Goal: Task Accomplishment & Management: Use online tool/utility

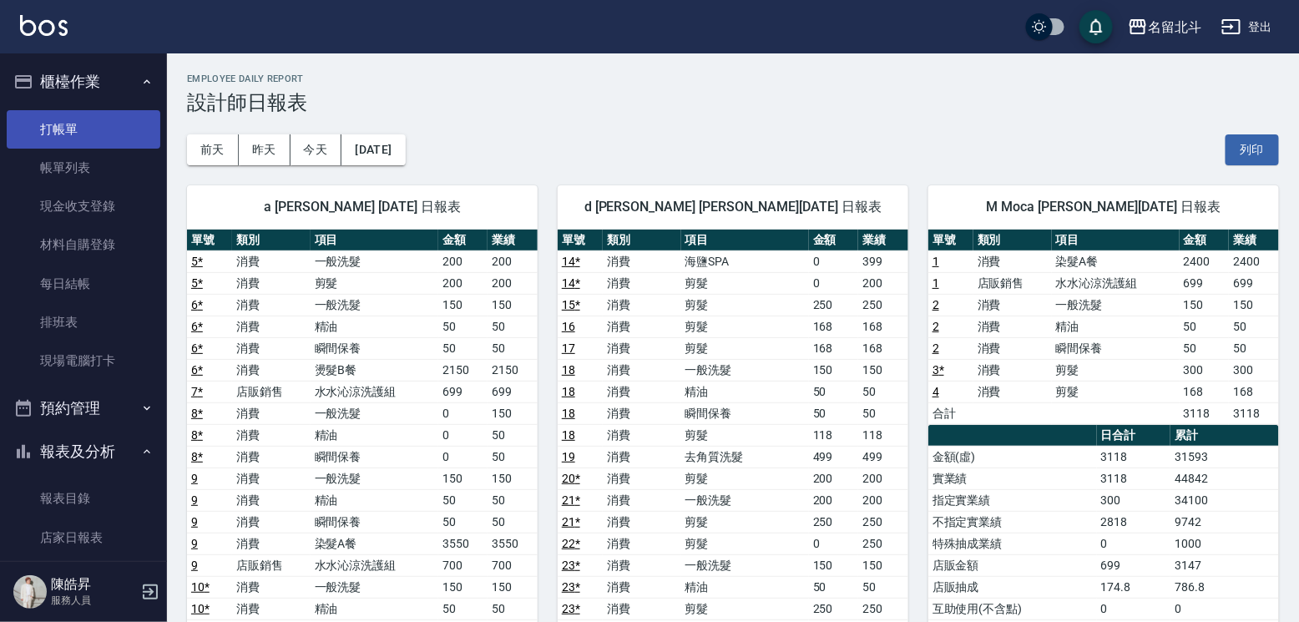
click at [104, 126] on link "打帳單" at bounding box center [84, 129] width 154 height 38
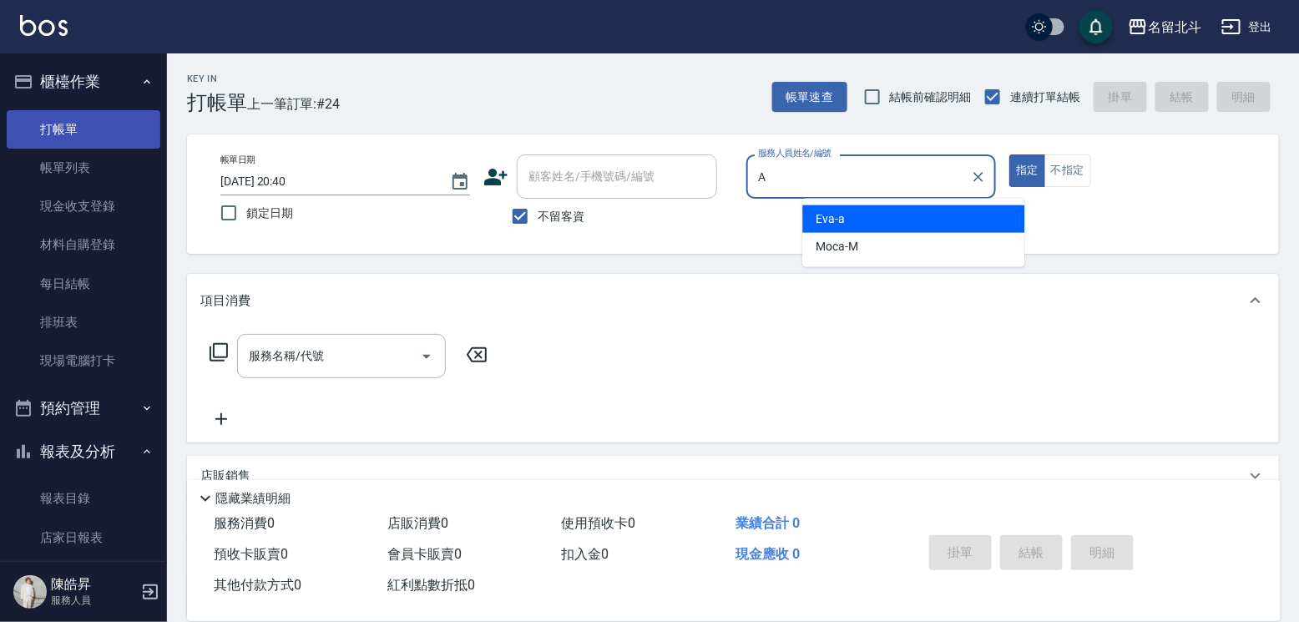
type input "[PERSON_NAME]-a"
type button "true"
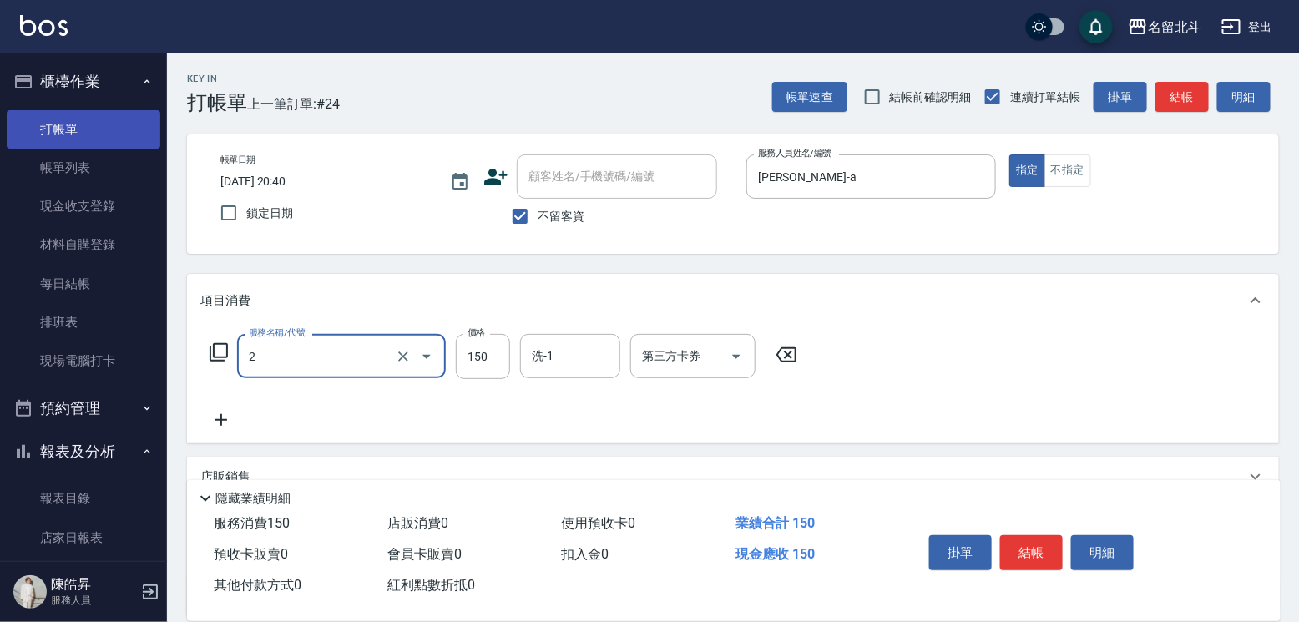
type input "一般洗髮(2)"
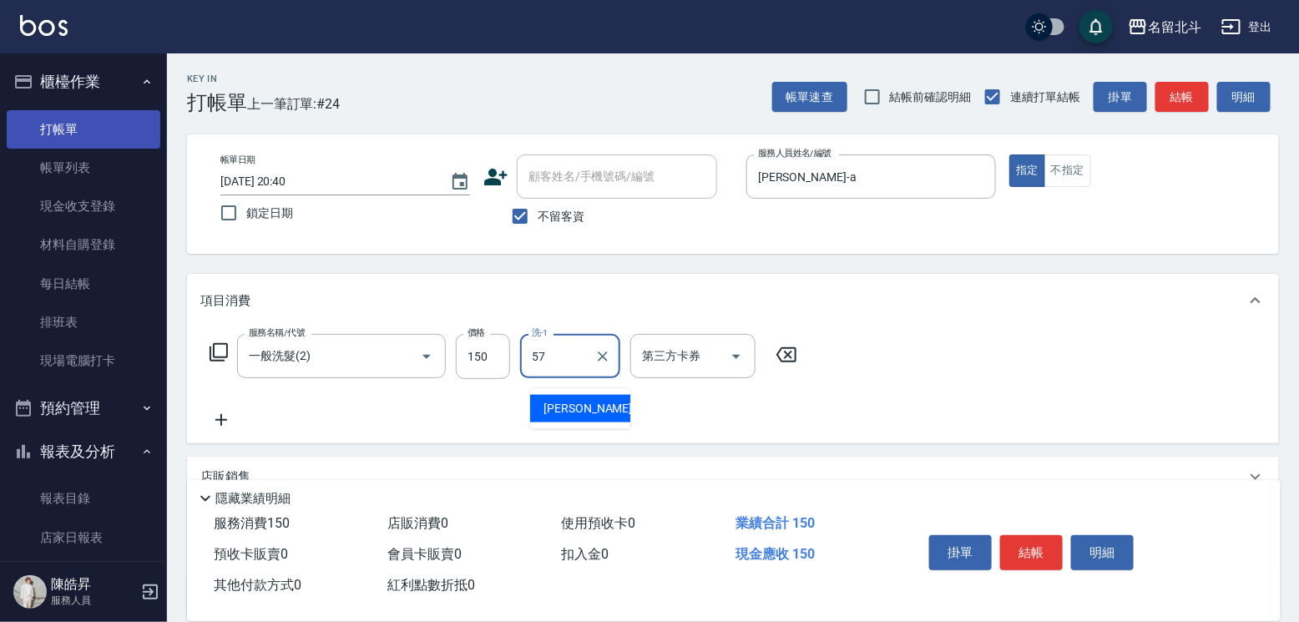
type input "[PERSON_NAME]-57"
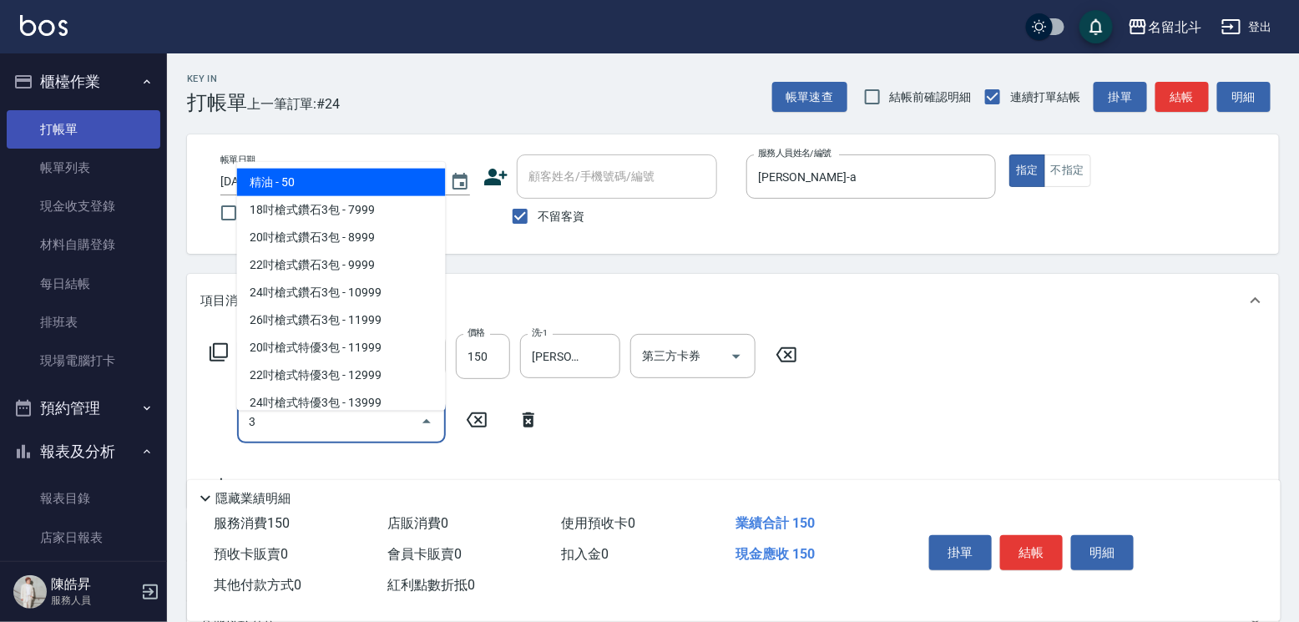
type input "精油(3)"
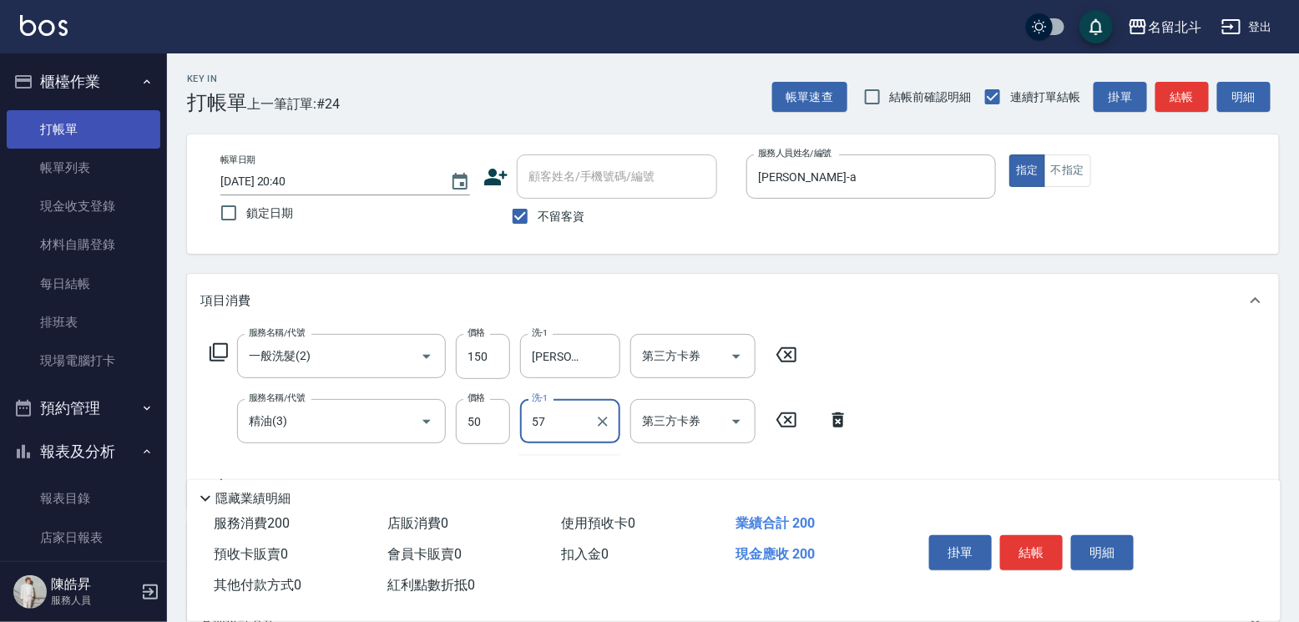
type input "[PERSON_NAME]-57"
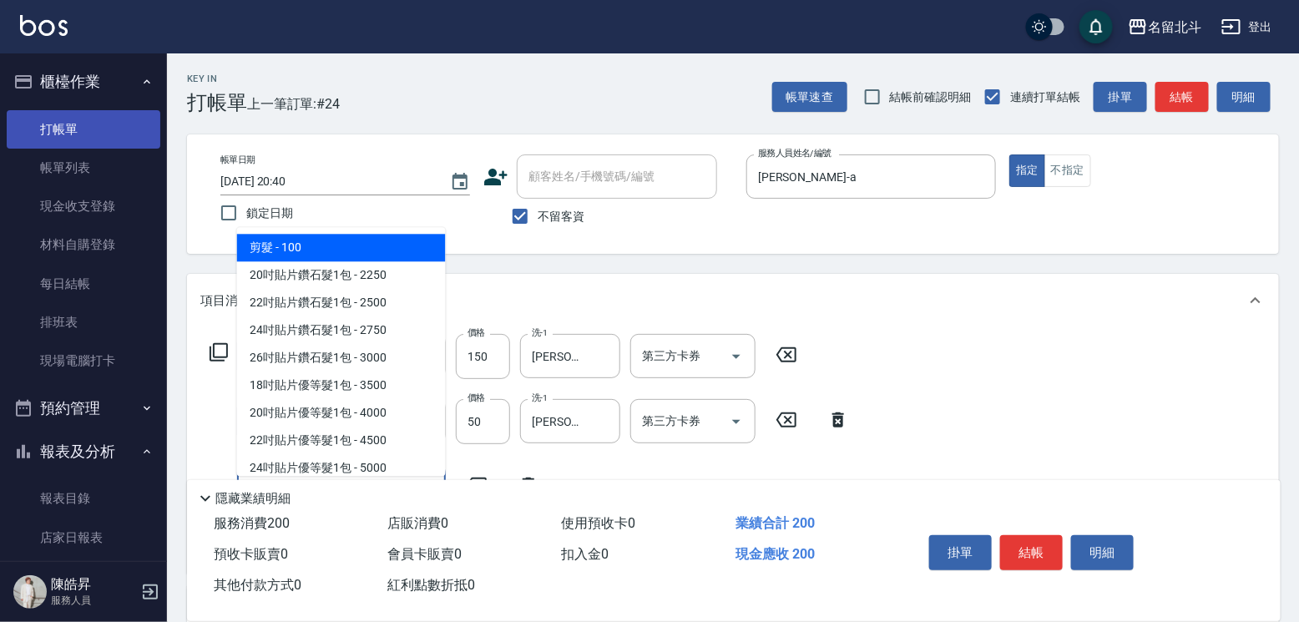
type input "剪髮(1)"
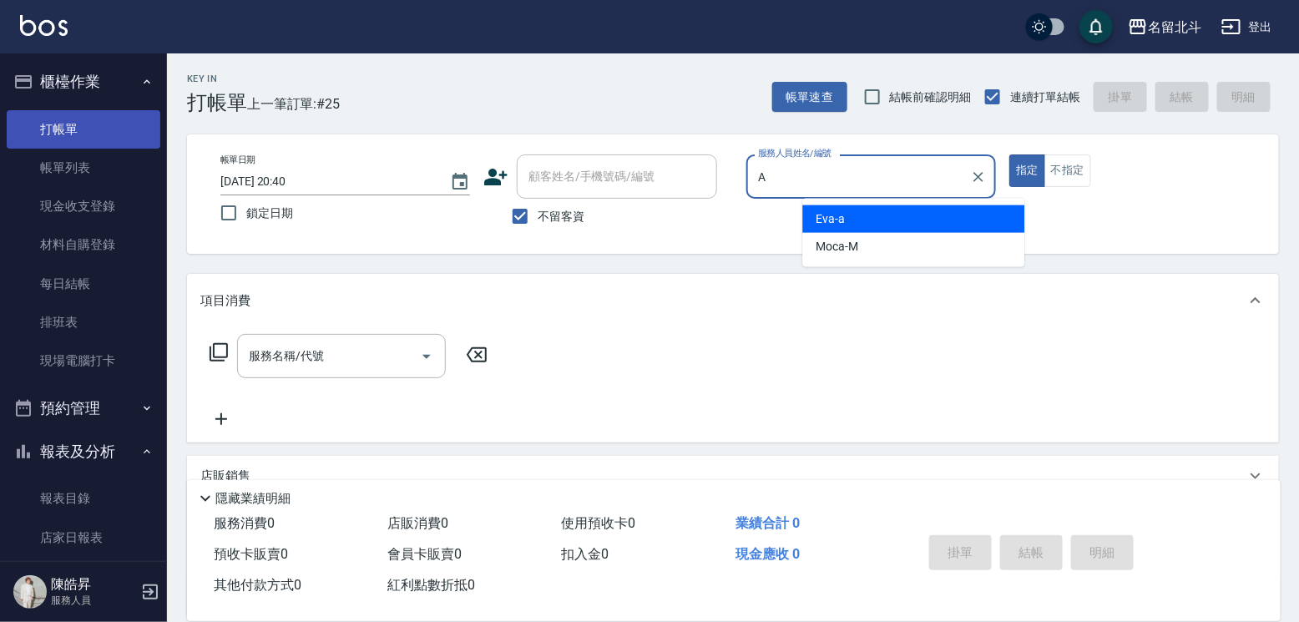
type input "[PERSON_NAME]-a"
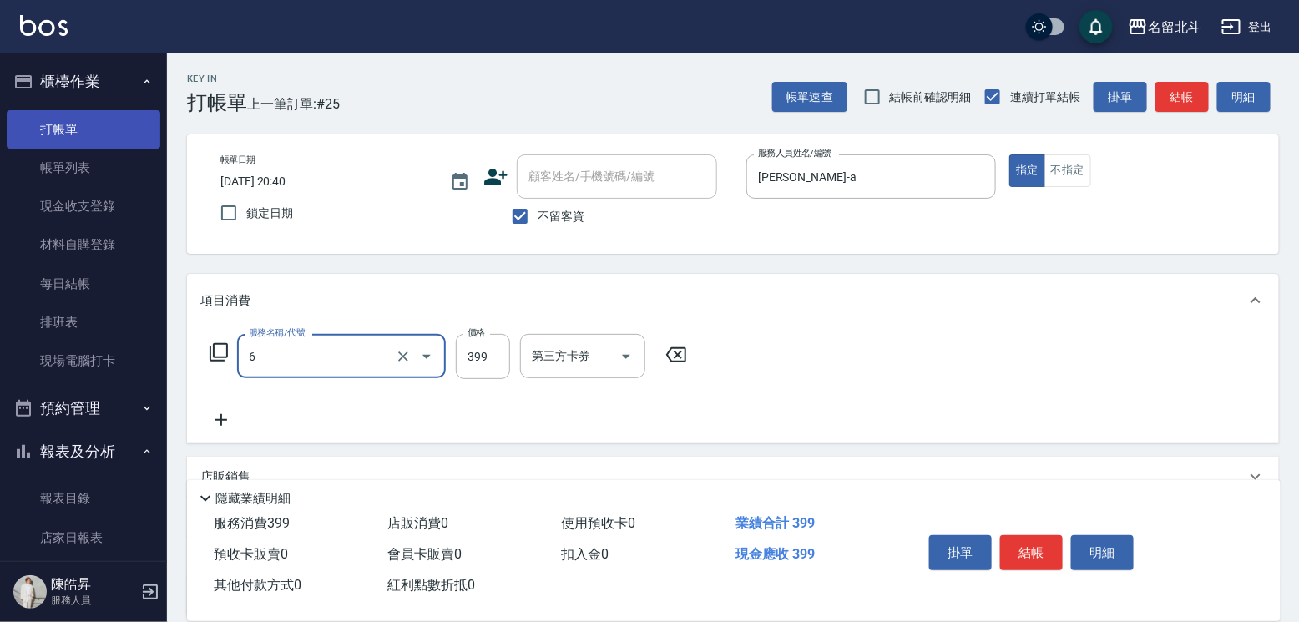
type input "海鹽SPA(6)"
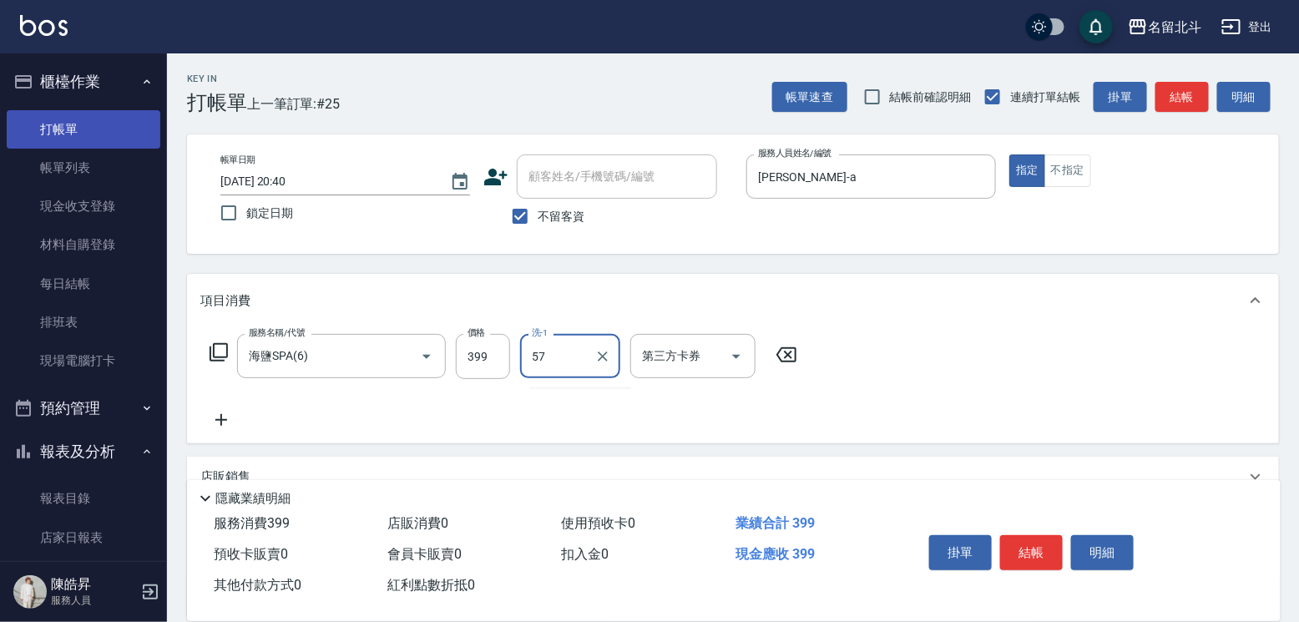
type input "[PERSON_NAME]-57"
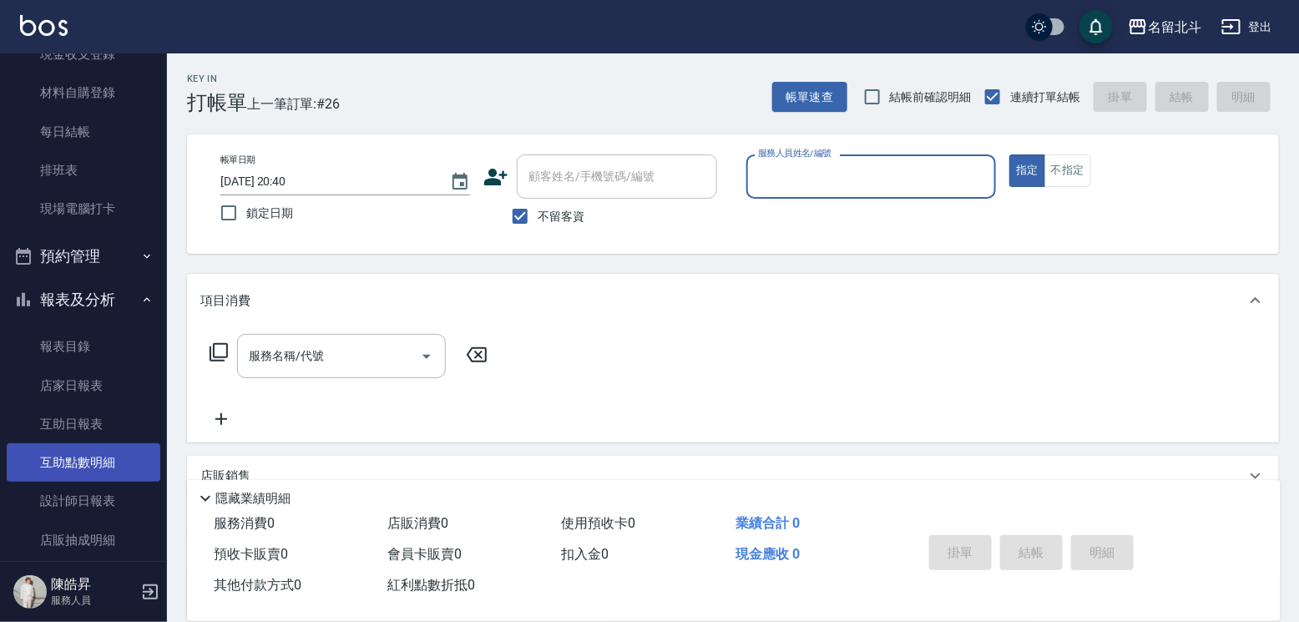
scroll to position [250, 0]
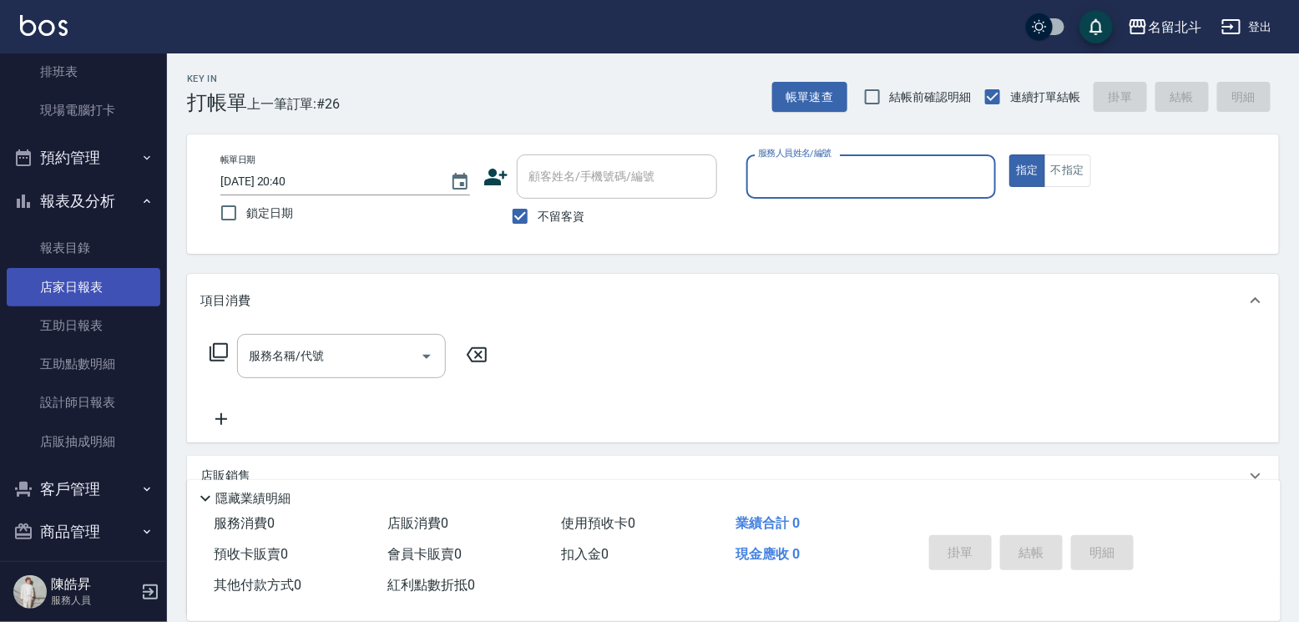
click at [89, 298] on link "店家日報表" at bounding box center [84, 287] width 154 height 38
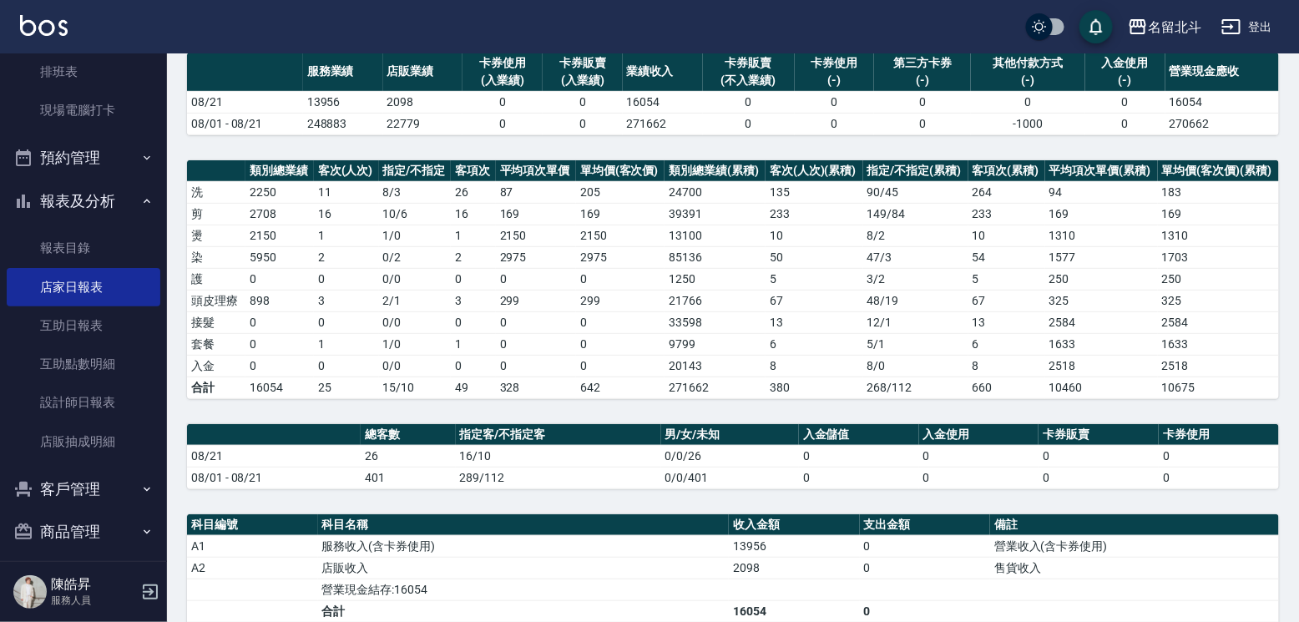
scroll to position [334, 0]
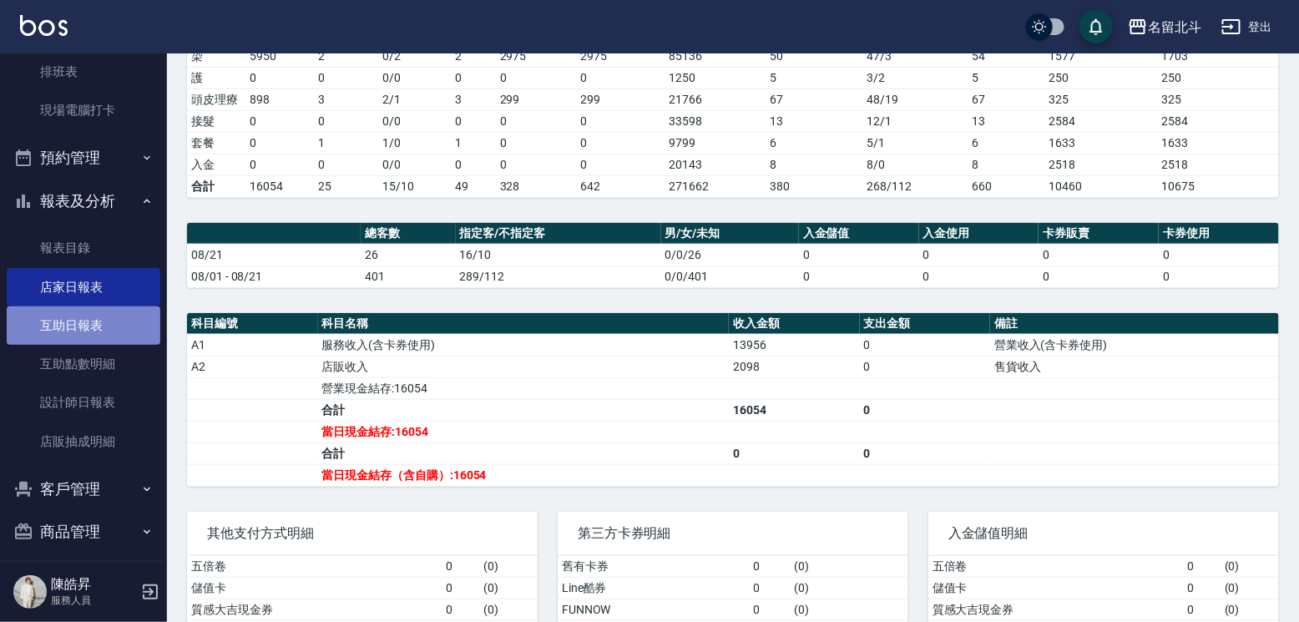
click at [88, 335] on link "互助日報表" at bounding box center [84, 325] width 154 height 38
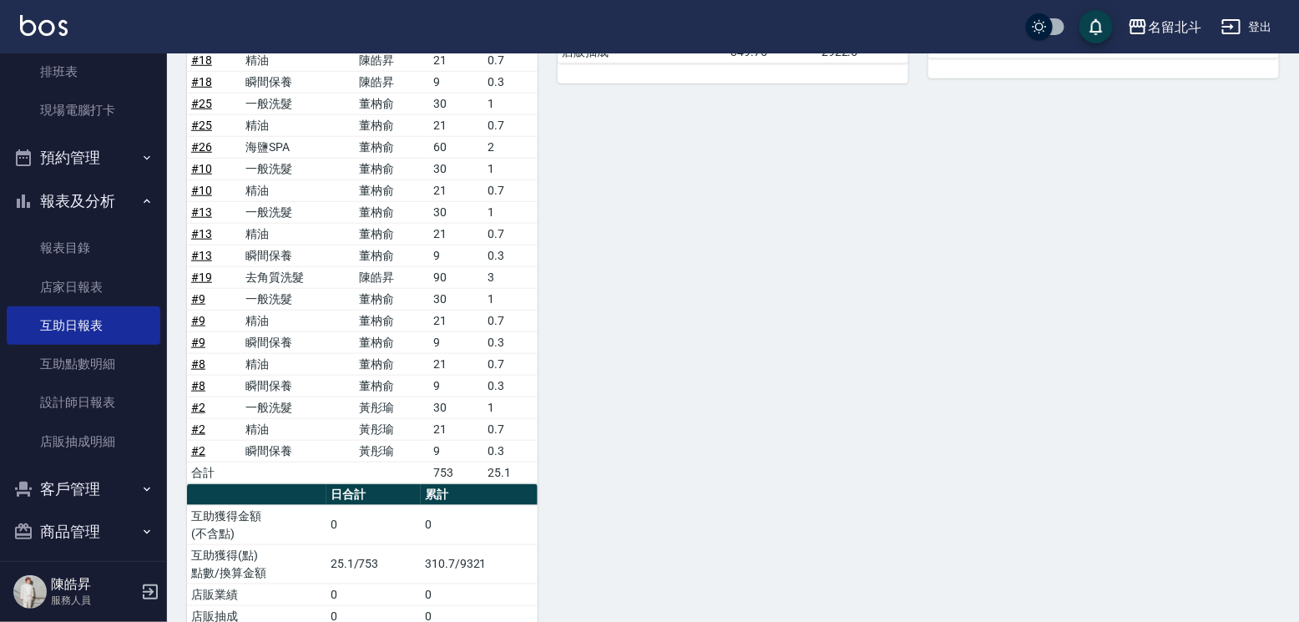
scroll to position [558, 0]
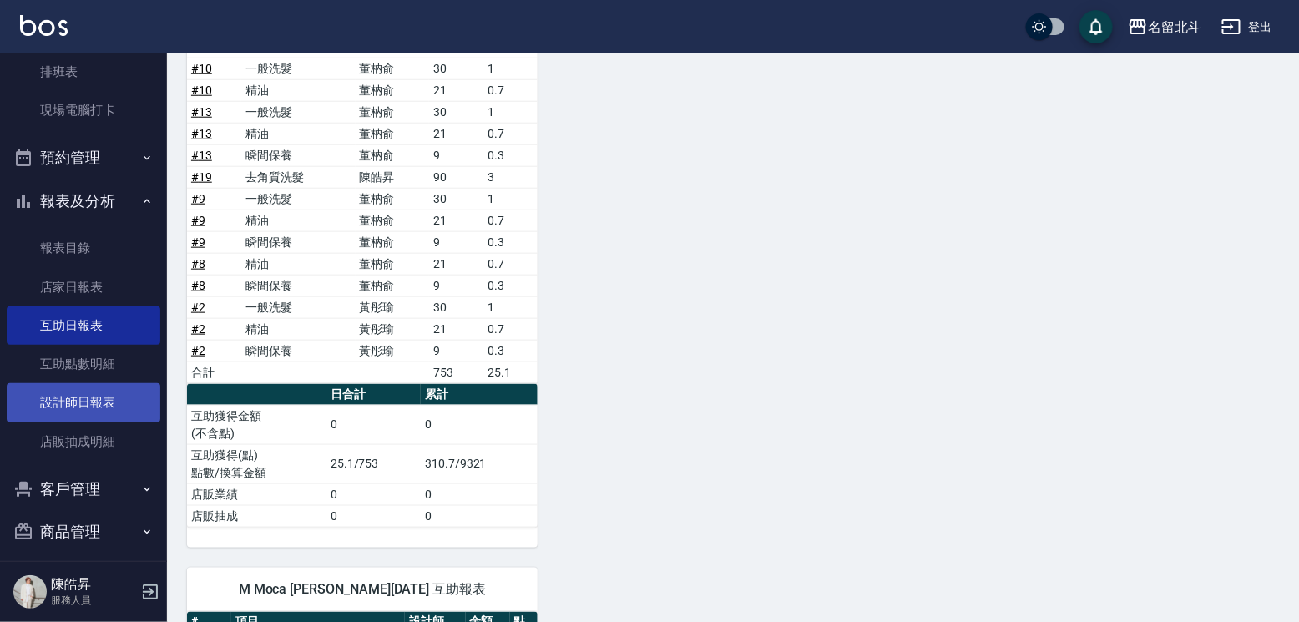
click at [89, 410] on link "設計師日報表" at bounding box center [84, 402] width 154 height 38
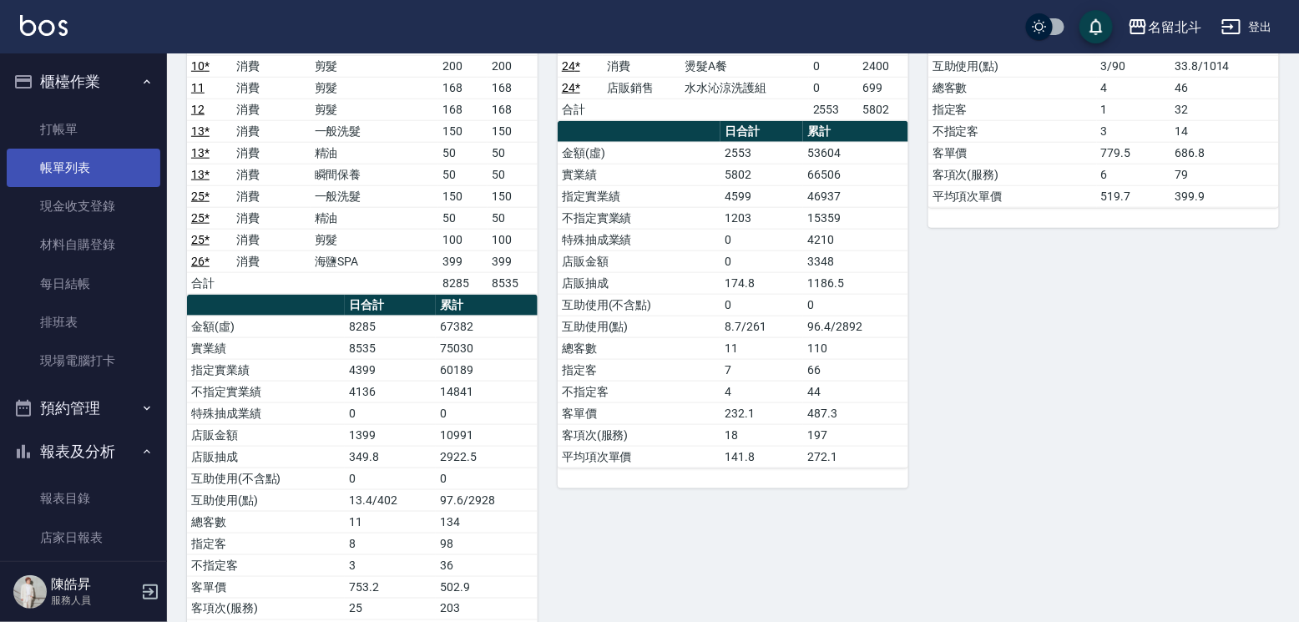
click at [88, 169] on link "帳單列表" at bounding box center [84, 168] width 154 height 38
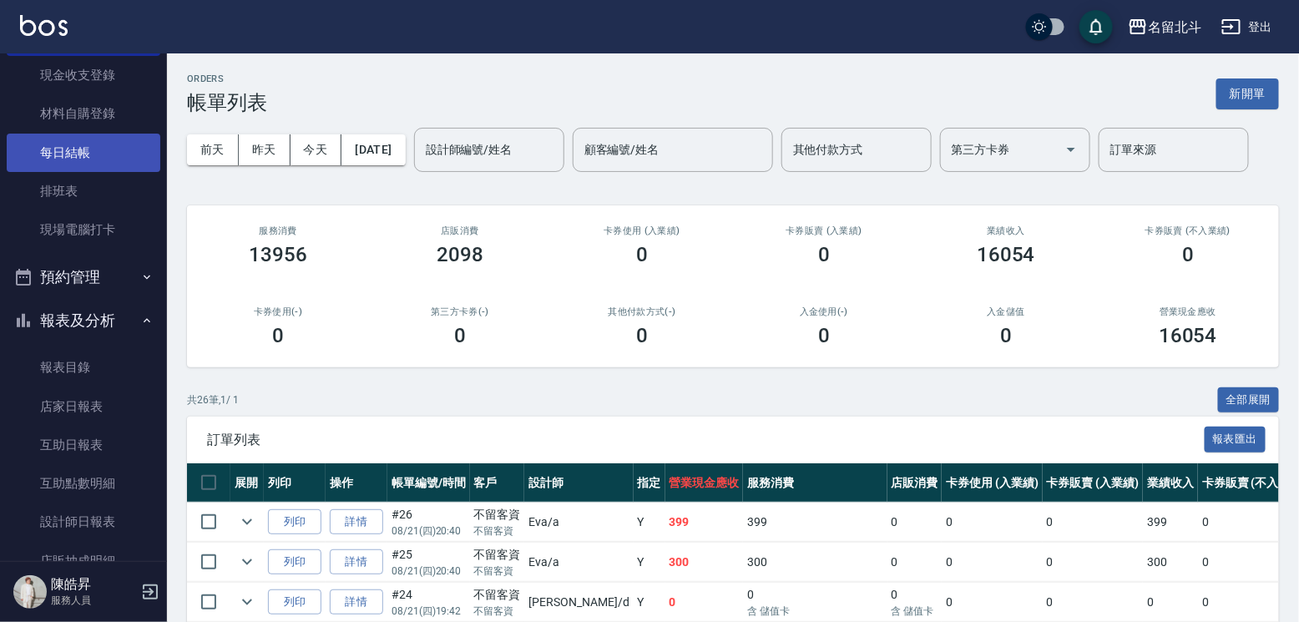
scroll to position [281, 0]
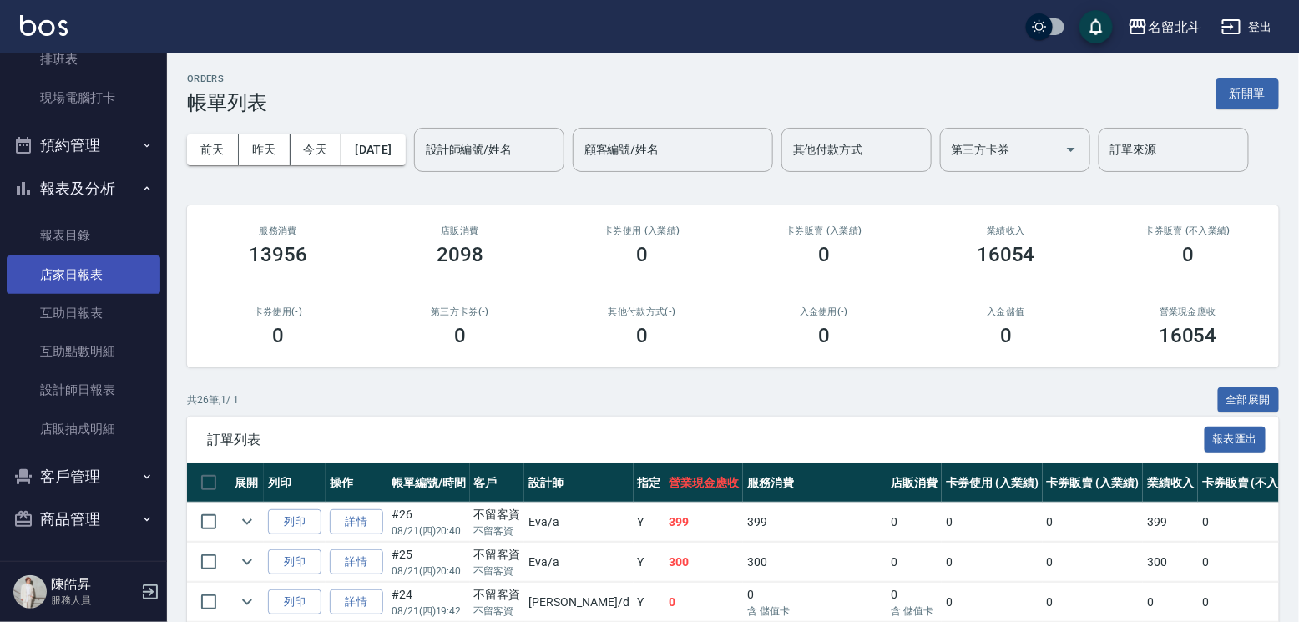
click at [98, 270] on link "店家日報表" at bounding box center [84, 274] width 154 height 38
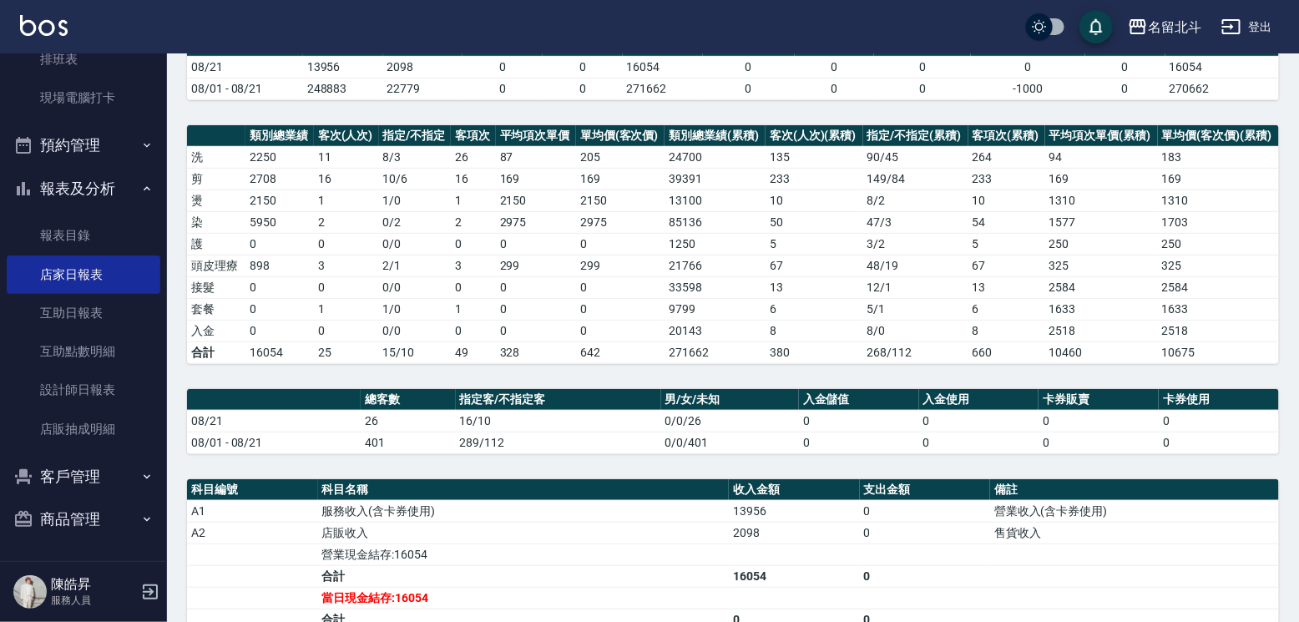
scroll to position [334, 0]
